Goal: Use online tool/utility: Utilize a website feature to perform a specific function

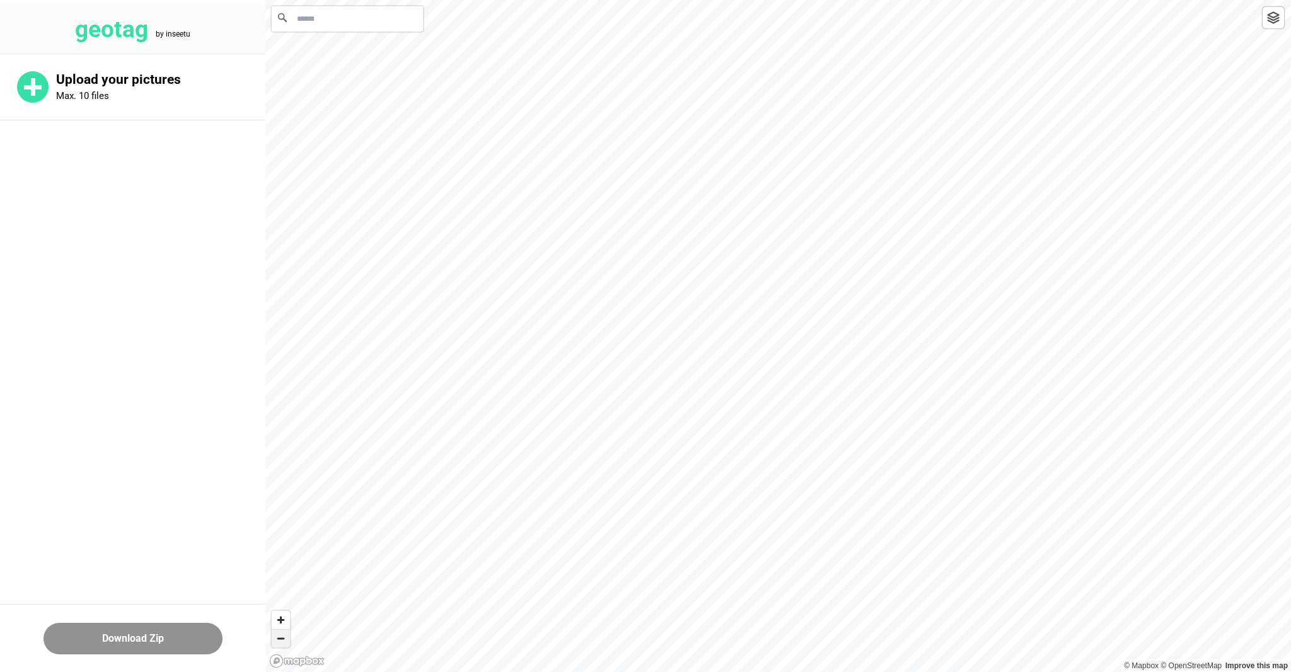
click at [279, 638] on span "Zoom out" at bounding box center [281, 639] width 18 height 18
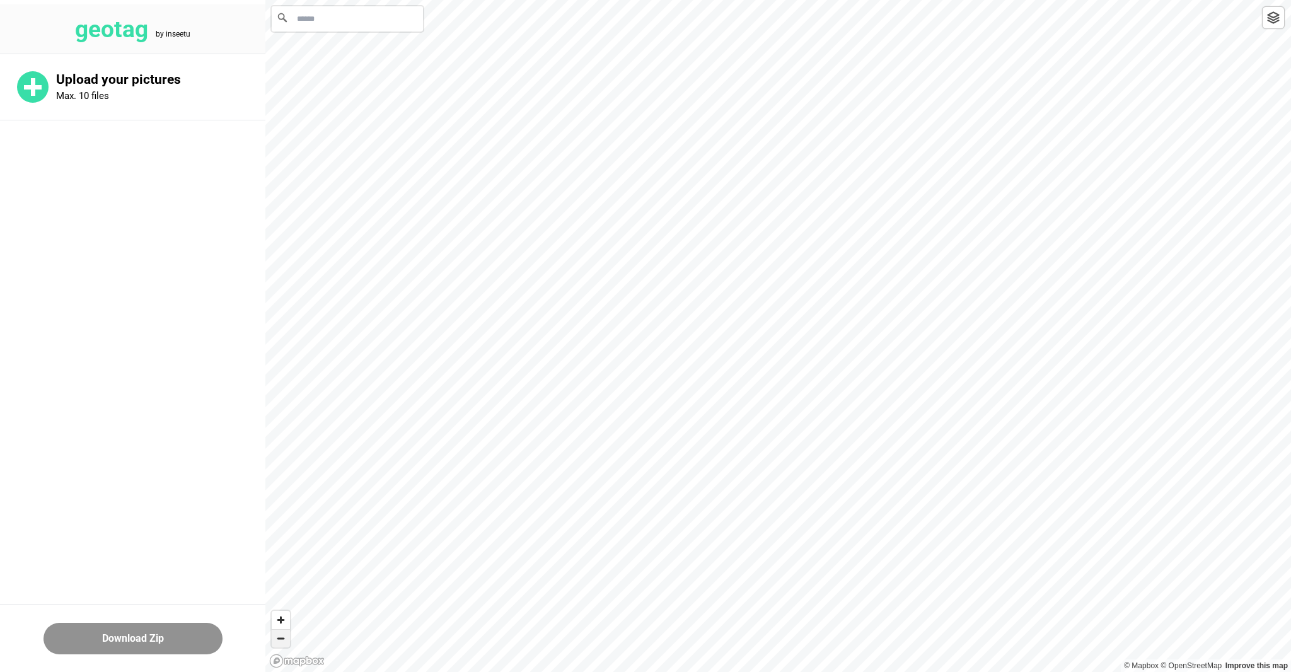
click at [279, 638] on span "Zoom out" at bounding box center [281, 639] width 18 height 18
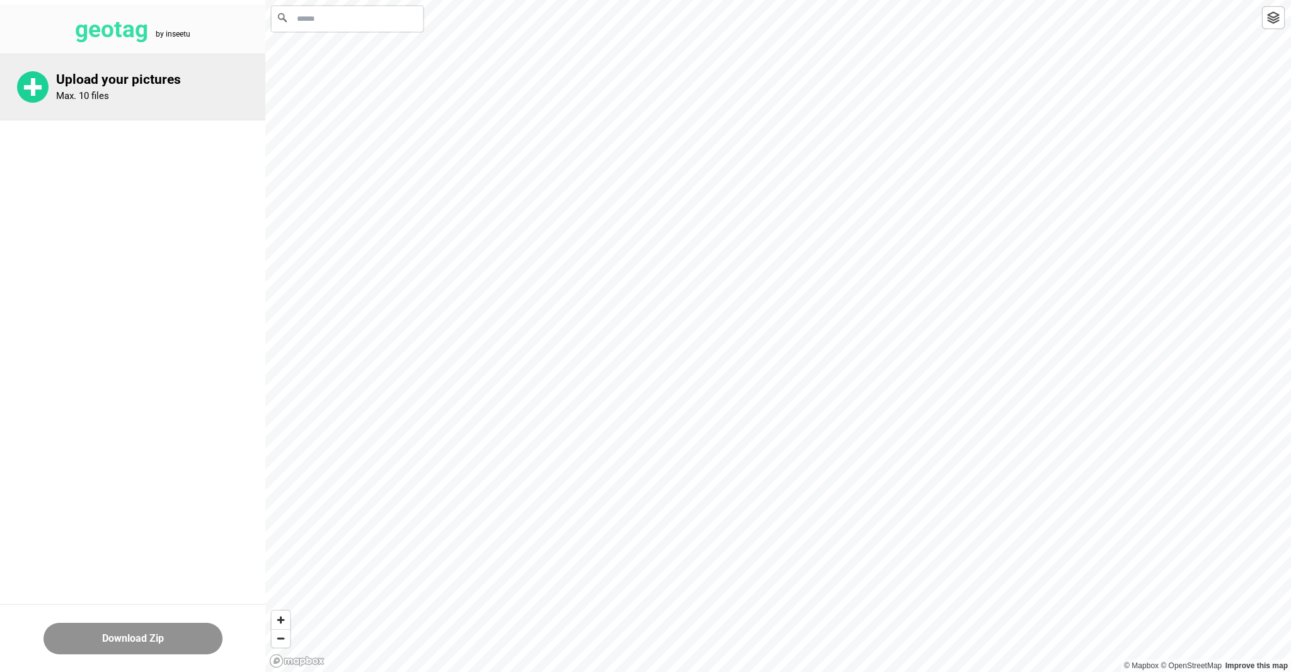
click at [30, 84] on circle at bounding box center [33, 87] width 32 height 32
